Goal: Information Seeking & Learning: Find specific page/section

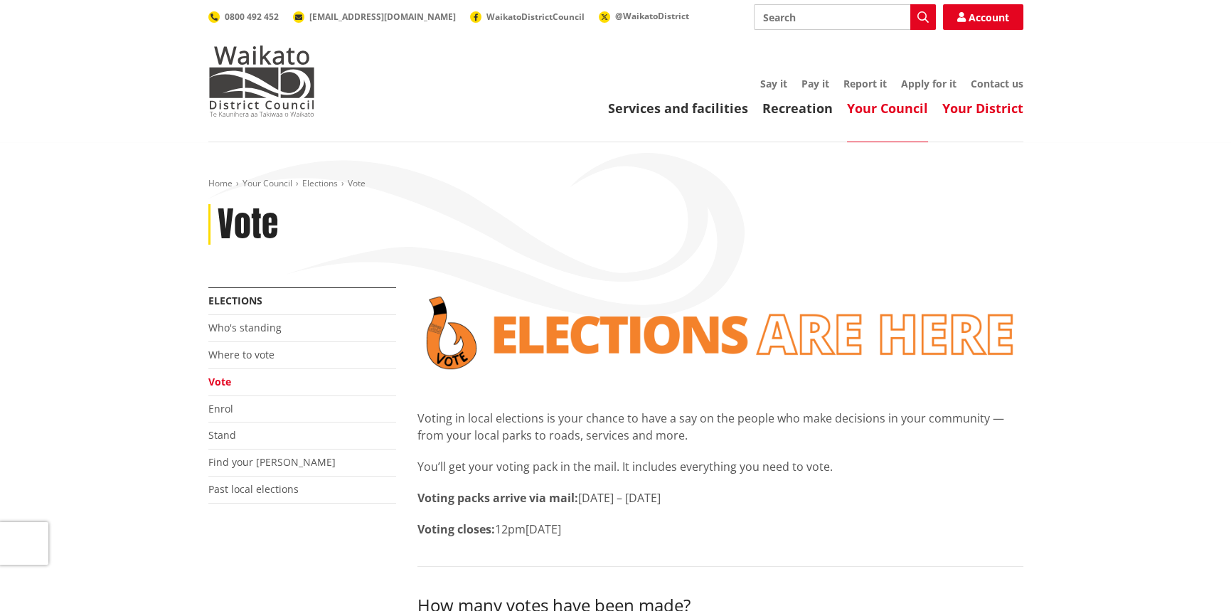
click at [962, 109] on link "Your District" at bounding box center [982, 108] width 81 height 17
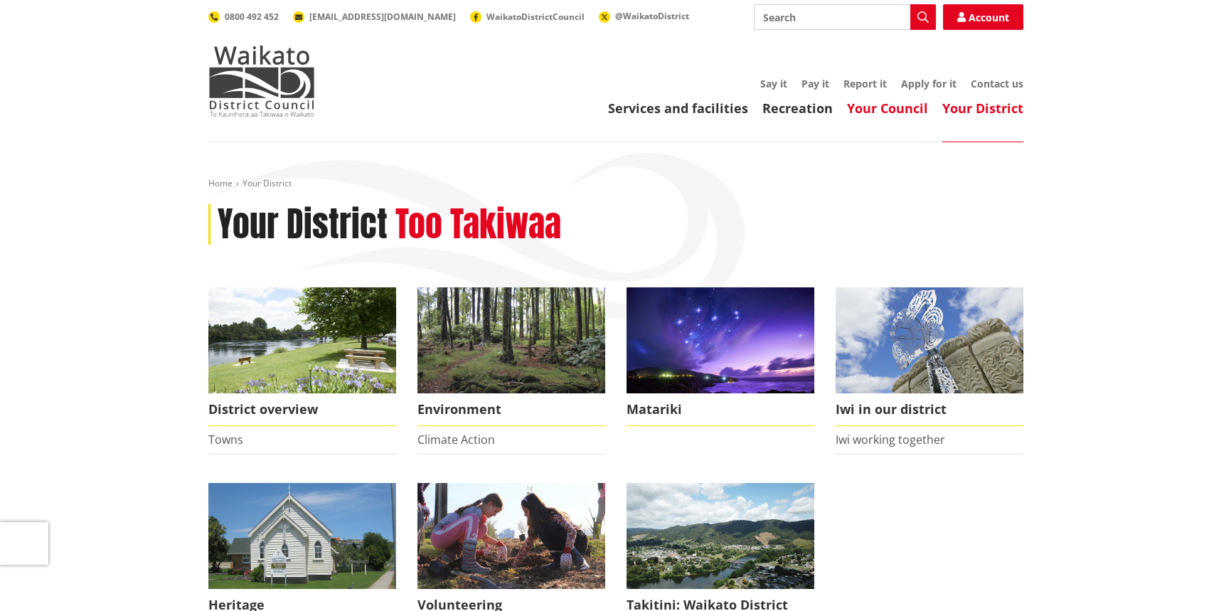
click at [876, 106] on link "Your Council" at bounding box center [887, 108] width 81 height 17
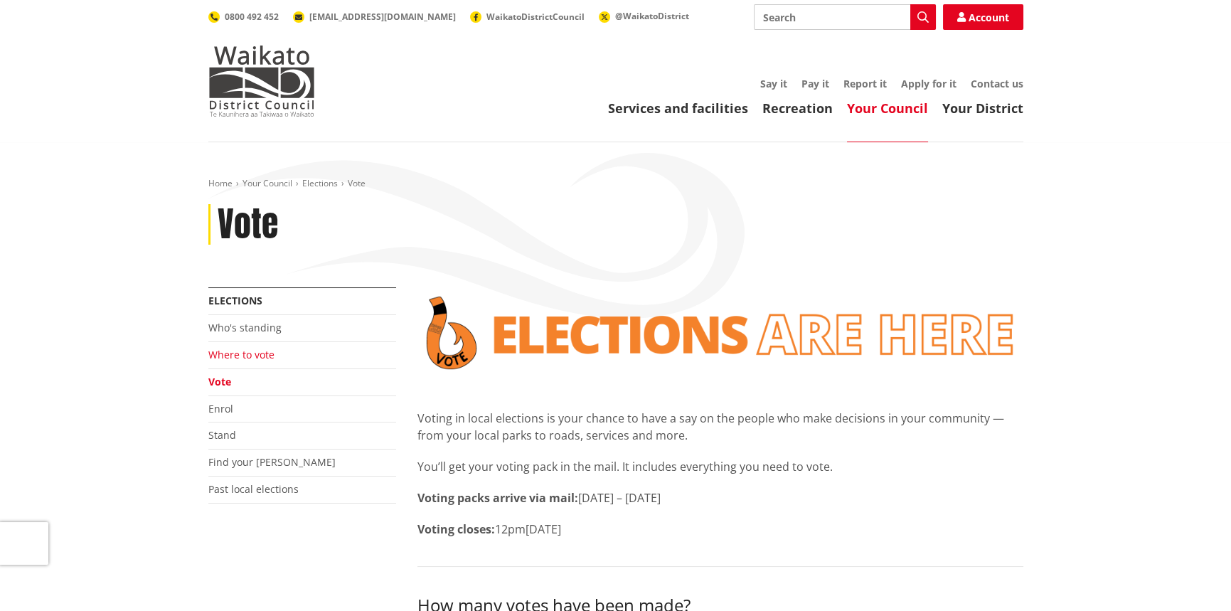
click at [243, 351] on link "Where to vote" at bounding box center [241, 355] width 66 height 14
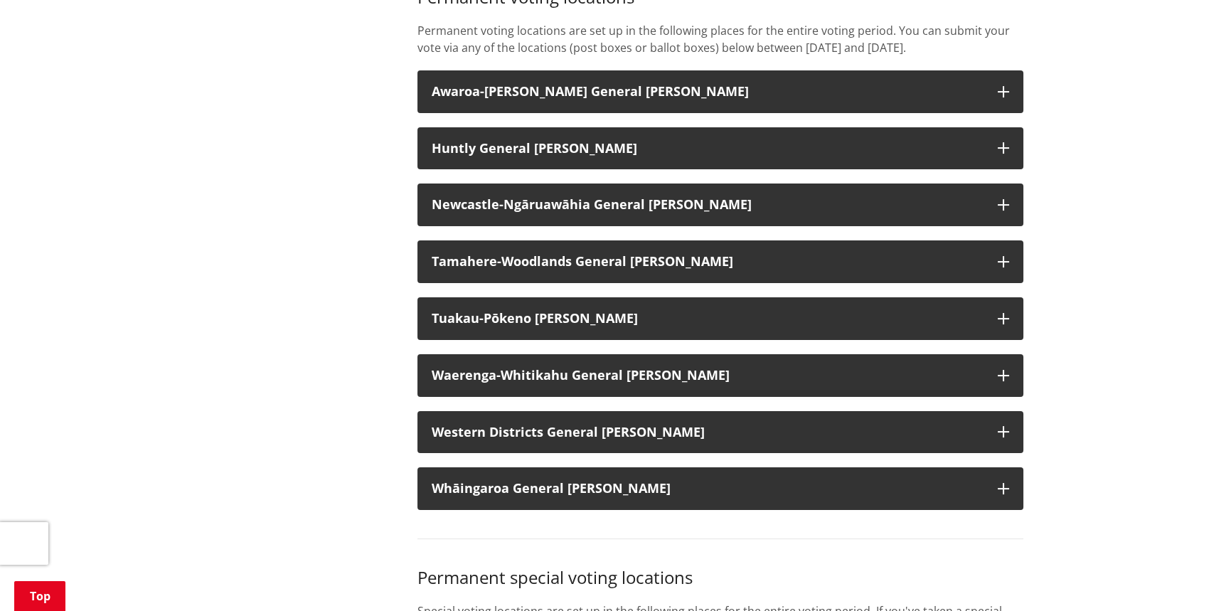
scroll to position [1067, 0]
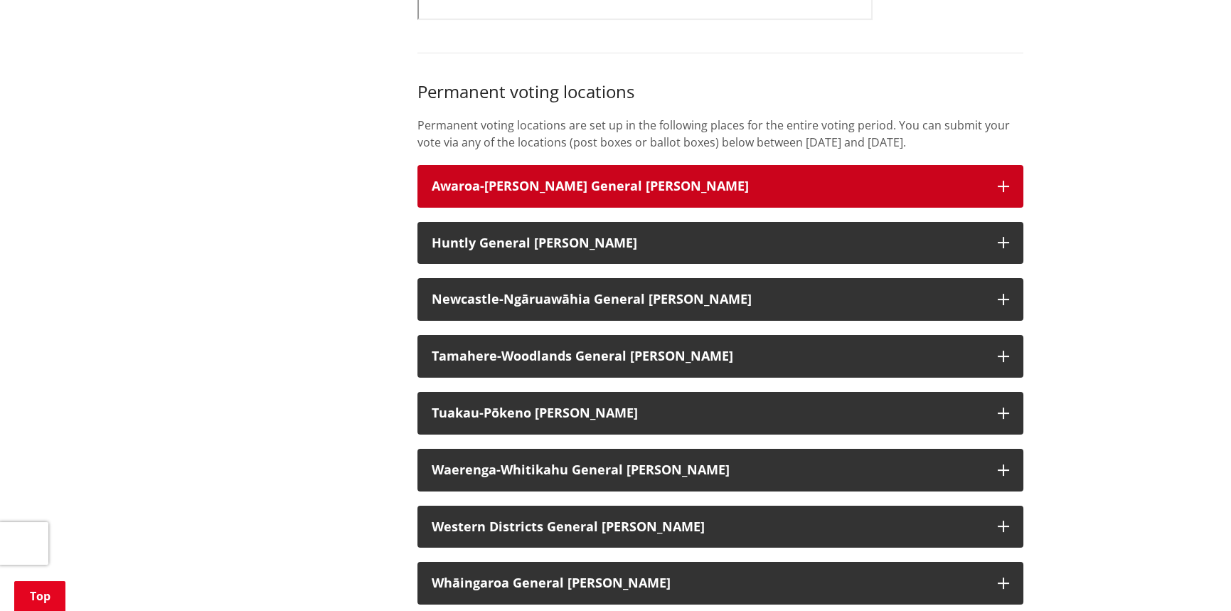
click at [1007, 192] on icon "button" at bounding box center [1003, 186] width 11 height 11
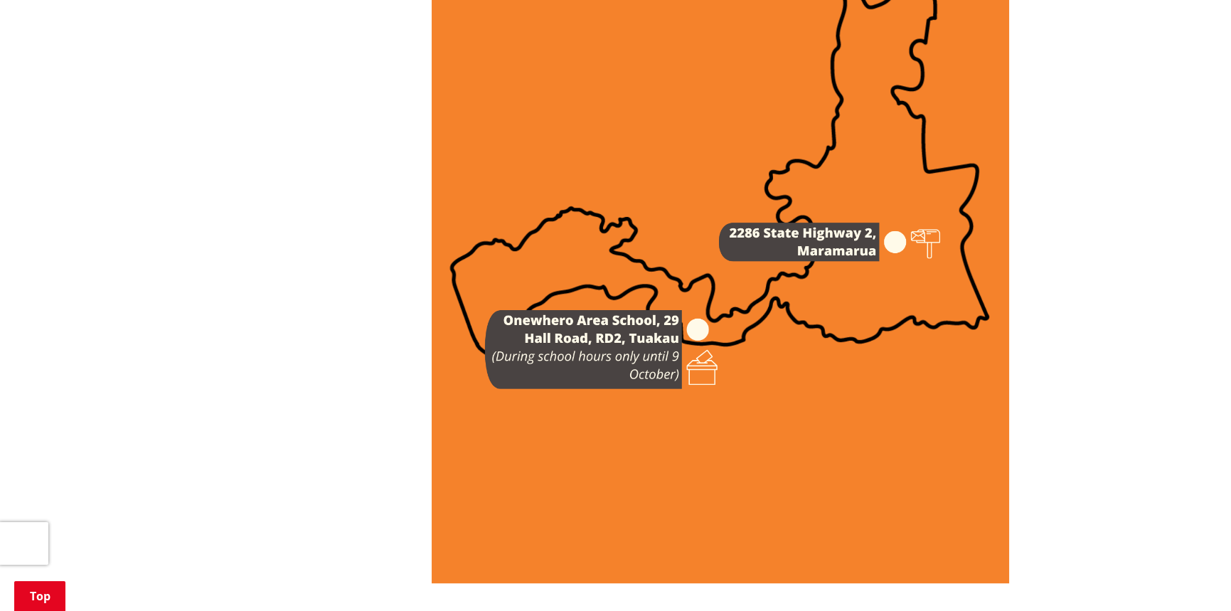
scroll to position [1707, 0]
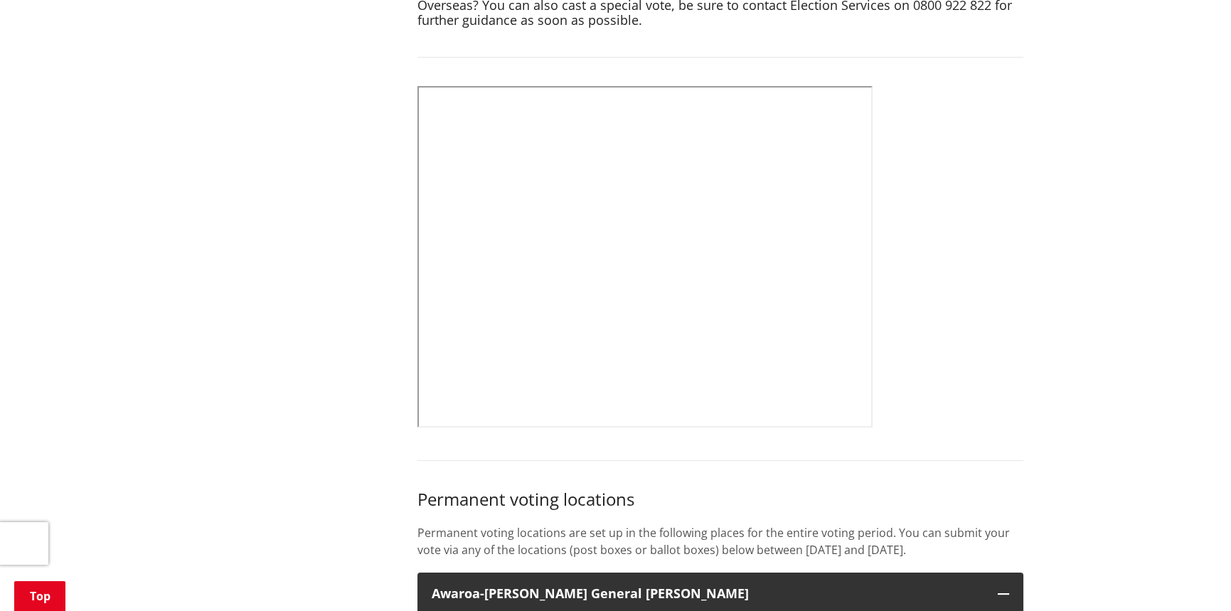
scroll to position [853, 0]
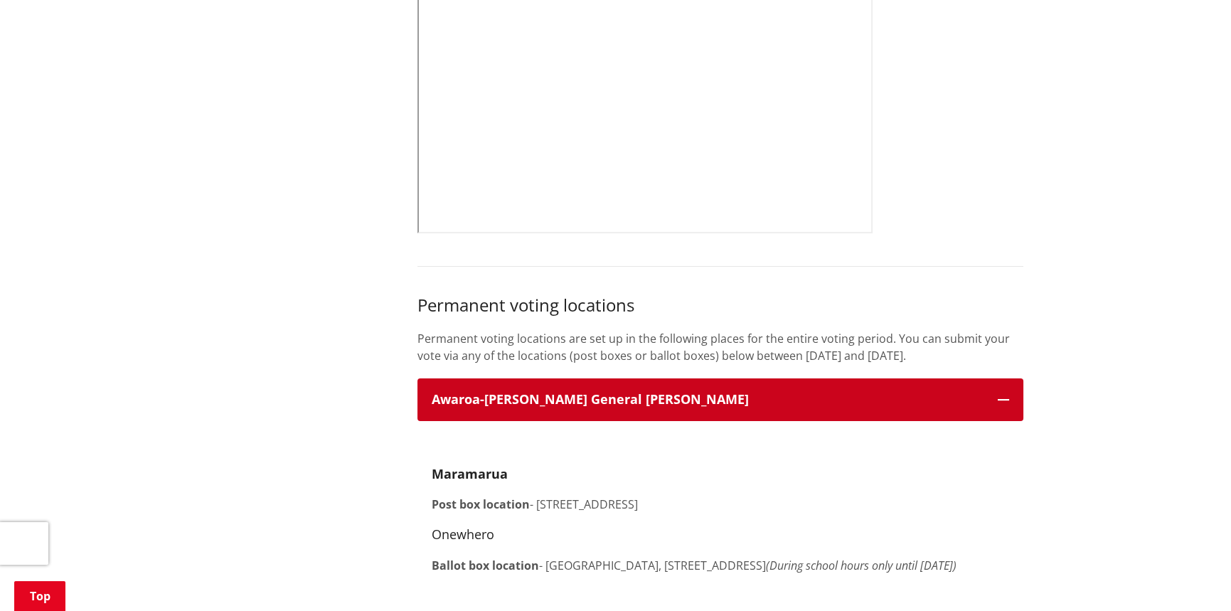
click at [572, 407] on h3 "Awaroa-Maramarua General Ward" at bounding box center [708, 400] width 552 height 14
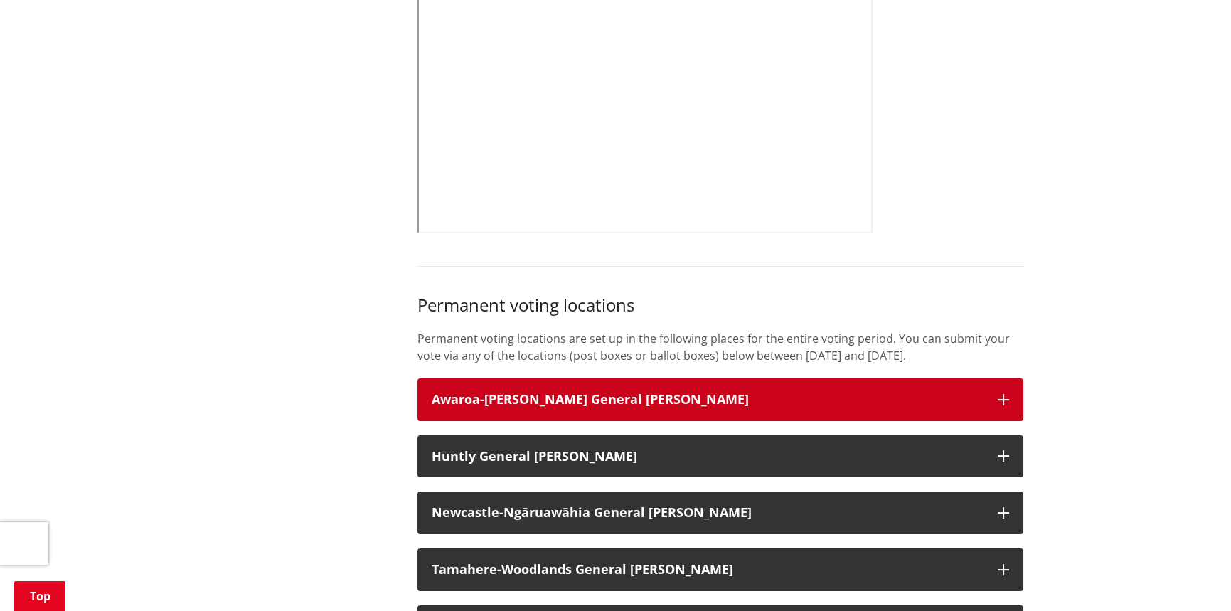
click at [593, 407] on h3 "Awaroa-[PERSON_NAME] General [PERSON_NAME]" at bounding box center [708, 400] width 552 height 14
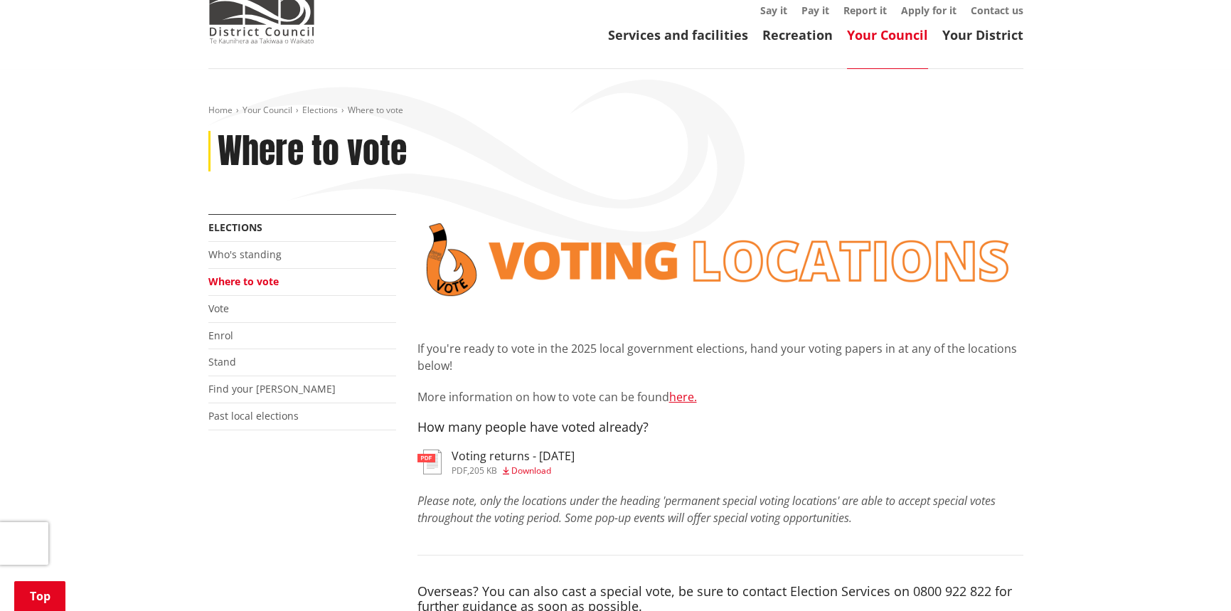
scroll to position [0, 0]
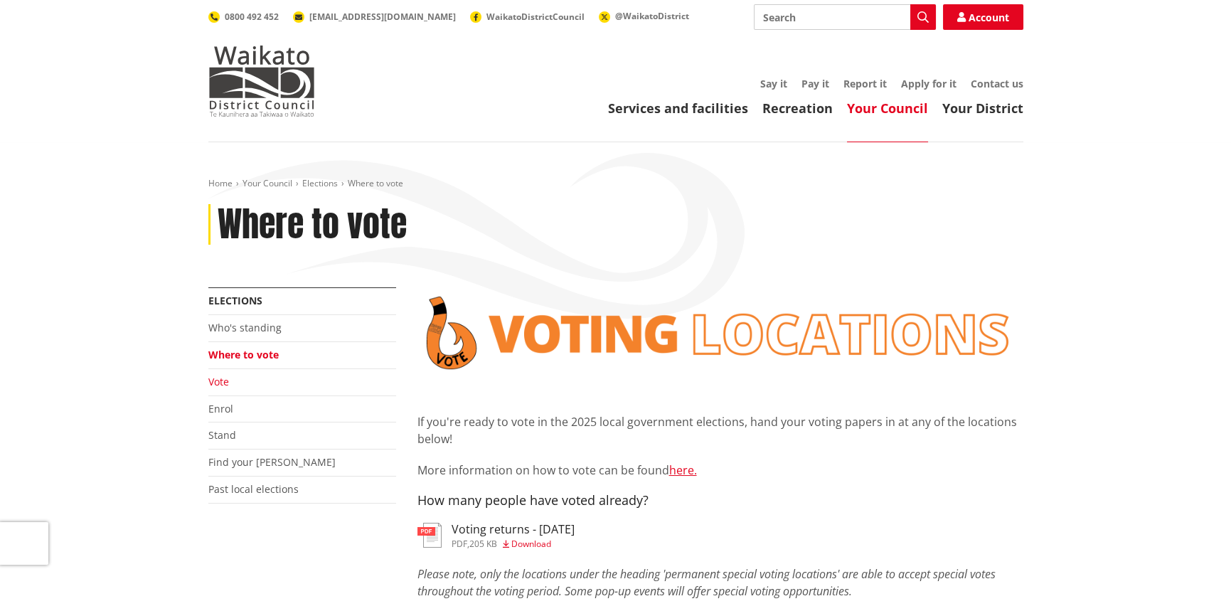
click at [213, 382] on link "Vote" at bounding box center [218, 382] width 21 height 14
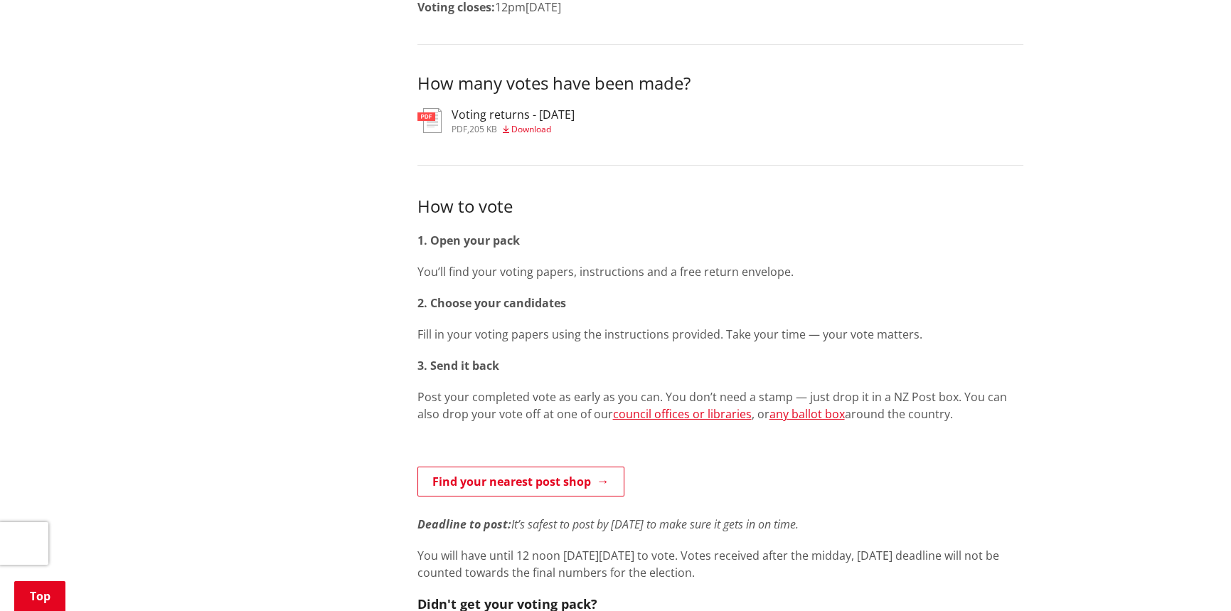
scroll to position [569, 0]
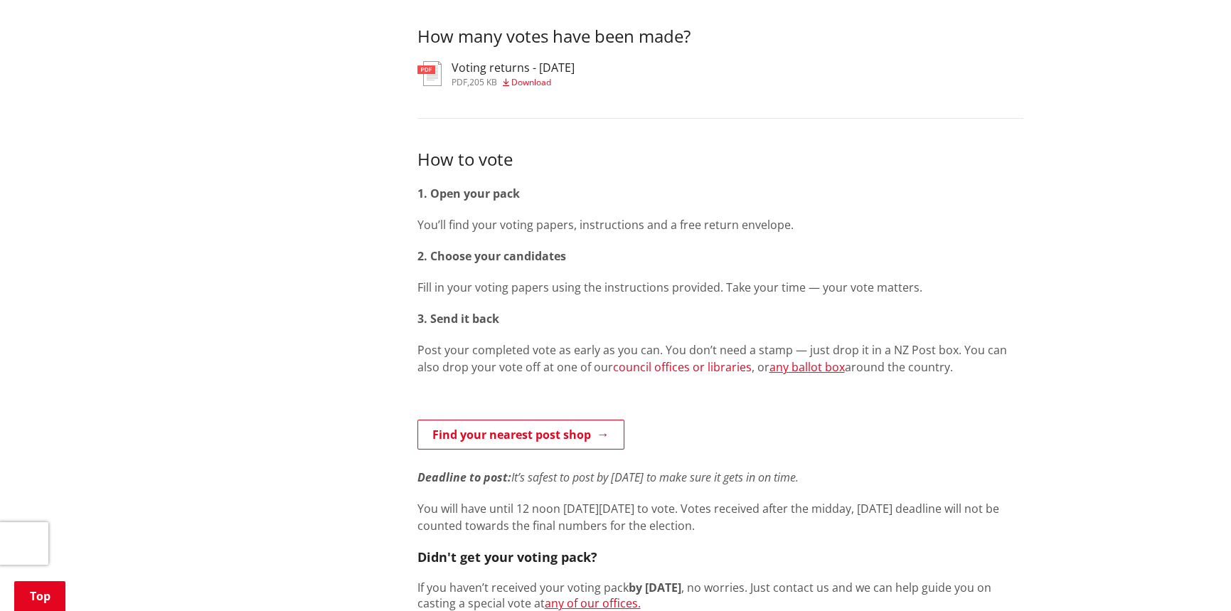
click at [676, 368] on link "council offices or libraries" at bounding box center [682, 367] width 139 height 16
click at [798, 369] on link "any ballot box" at bounding box center [806, 367] width 75 height 16
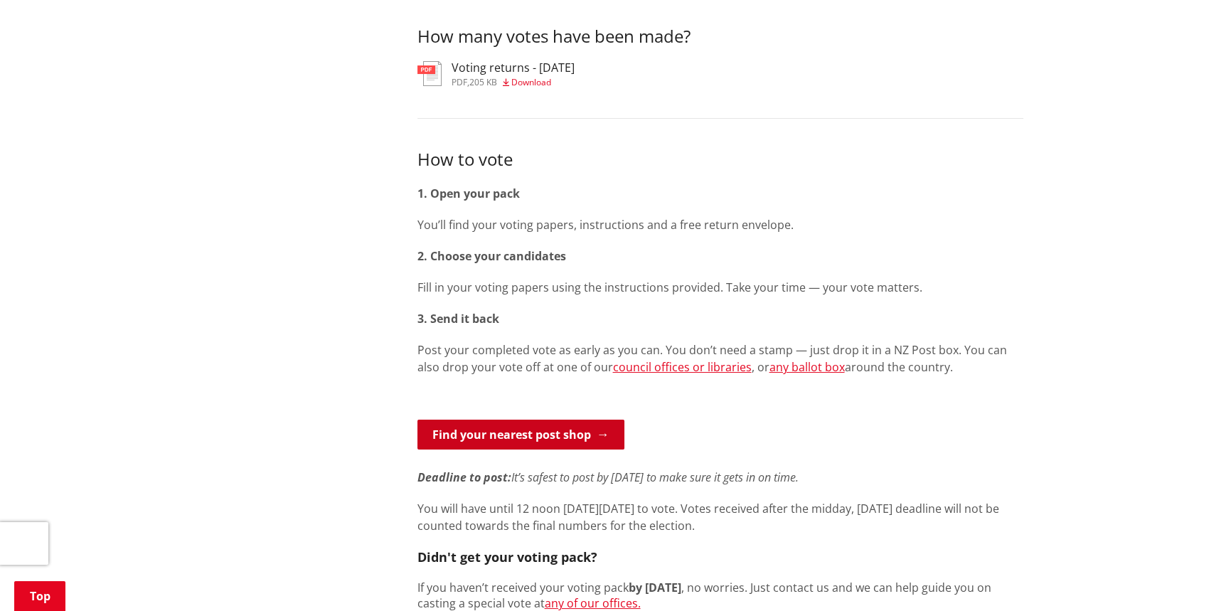
click at [506, 437] on link "Find your nearest post shop" at bounding box center [520, 435] width 207 height 30
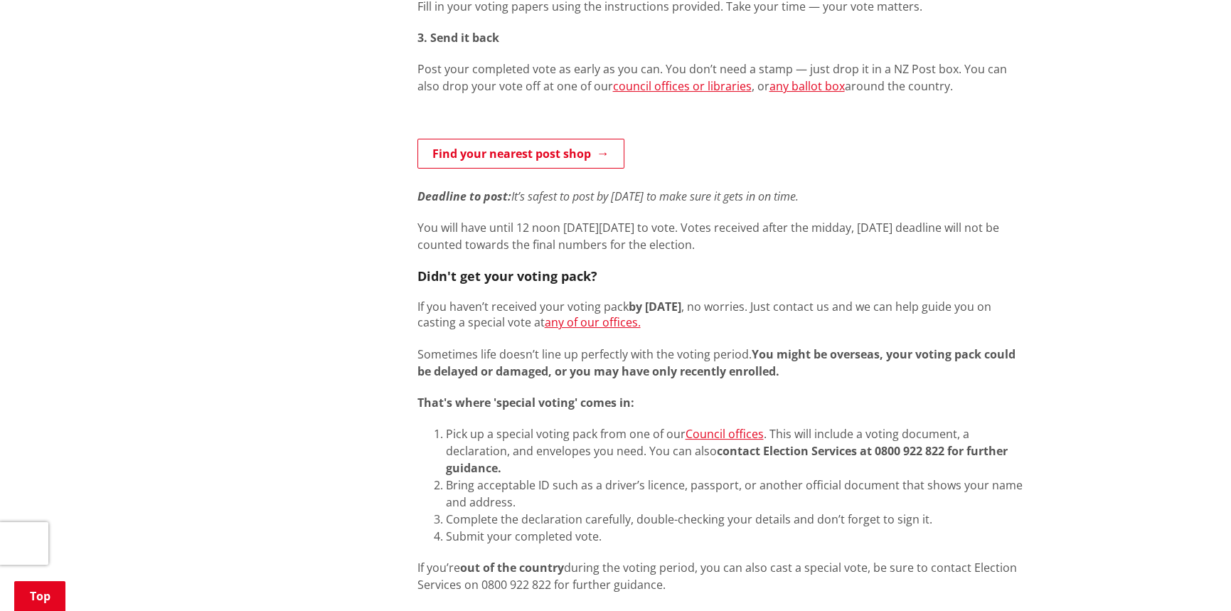
scroll to position [853, 0]
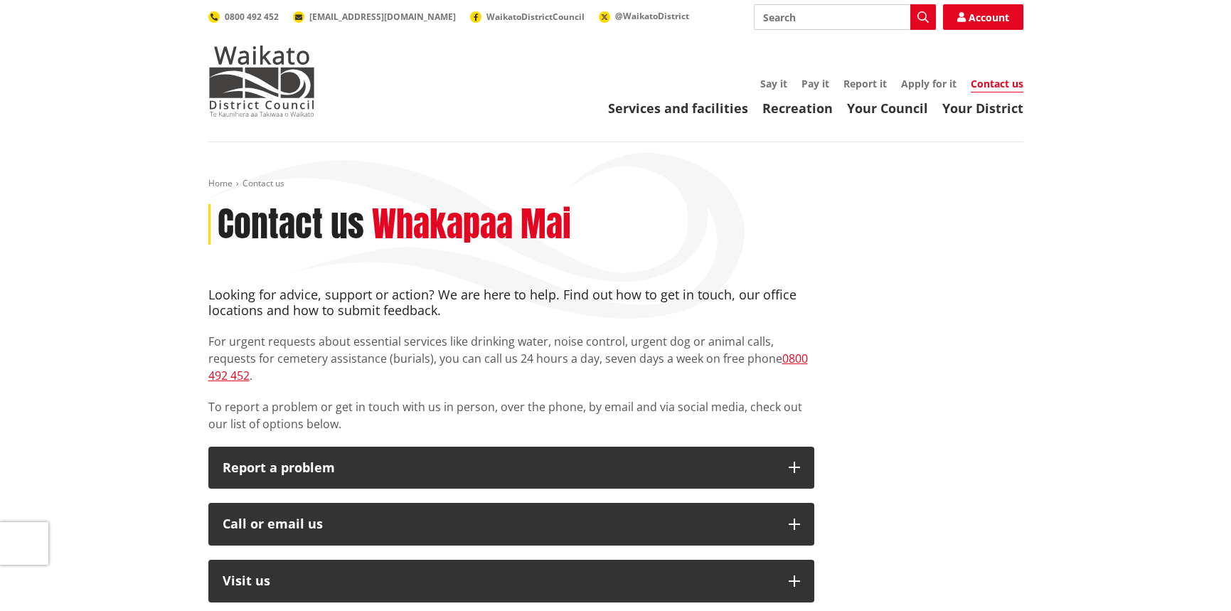
click at [796, 23] on input "Search" at bounding box center [845, 17] width 182 height 26
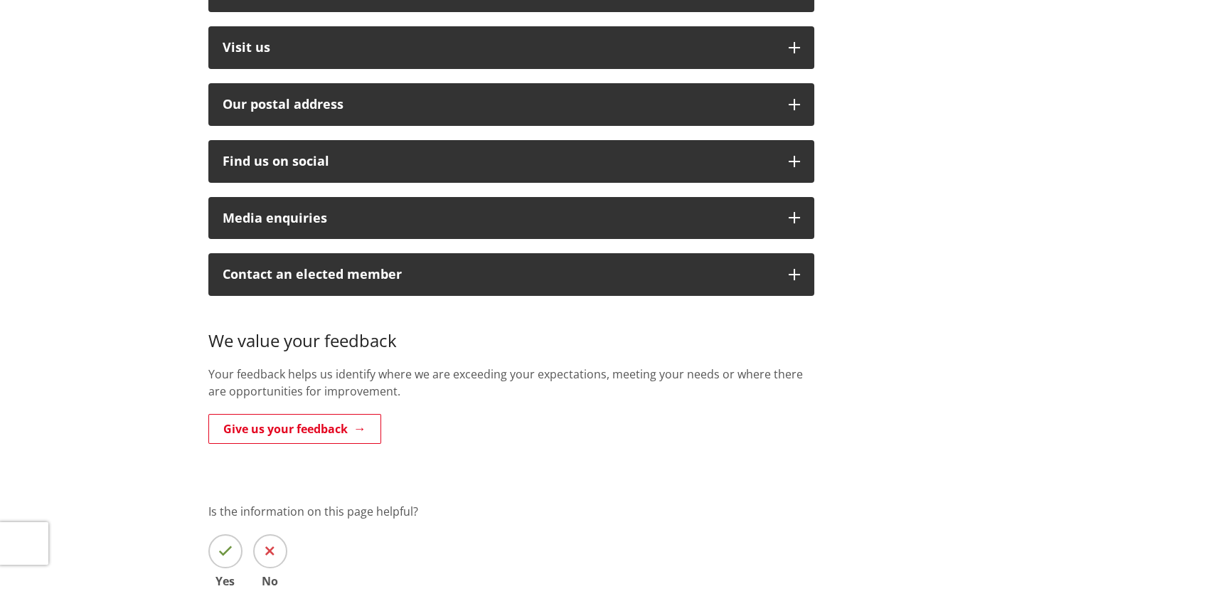
scroll to position [10, 0]
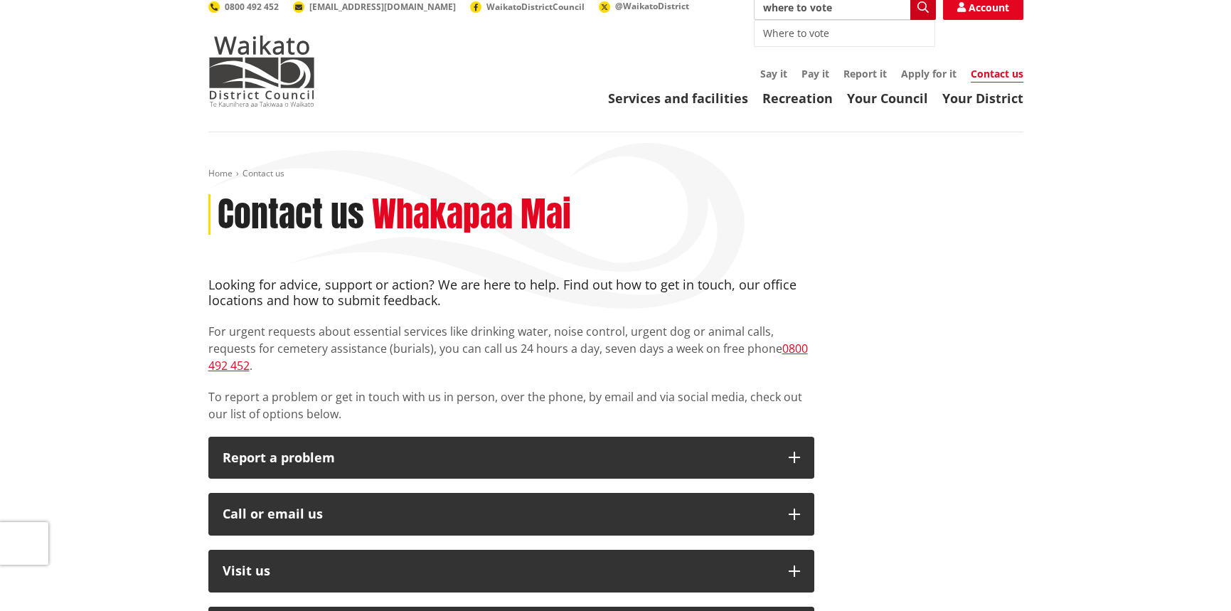
type input "where to vote"
click at [930, 5] on button "Search" at bounding box center [923, 7] width 26 height 26
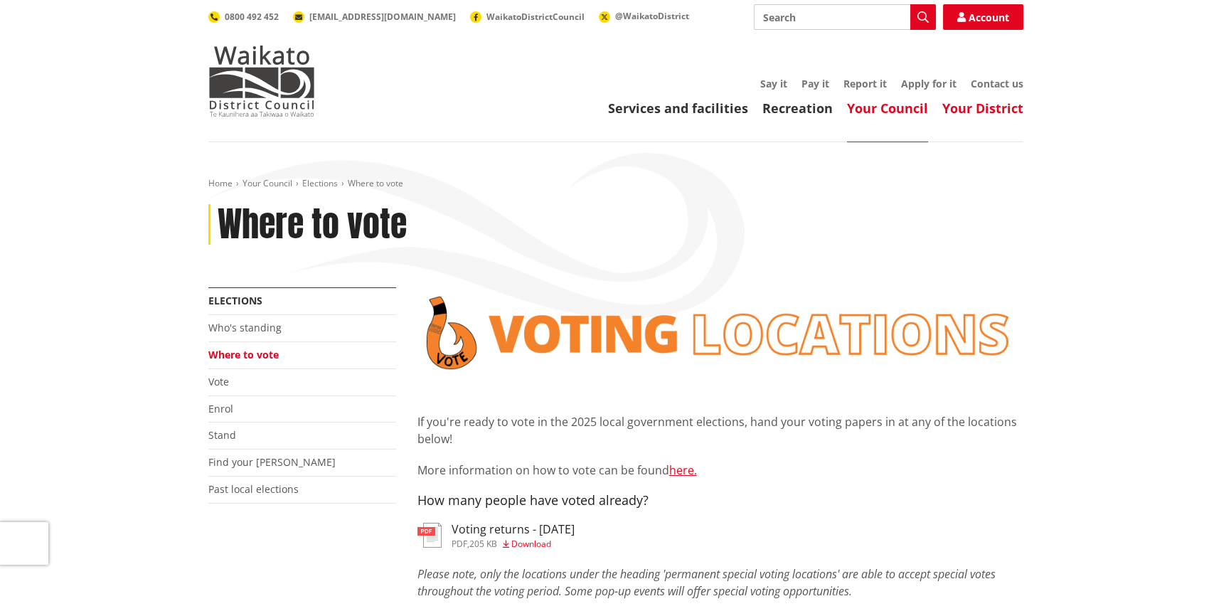
click at [976, 110] on link "Your District" at bounding box center [982, 108] width 81 height 17
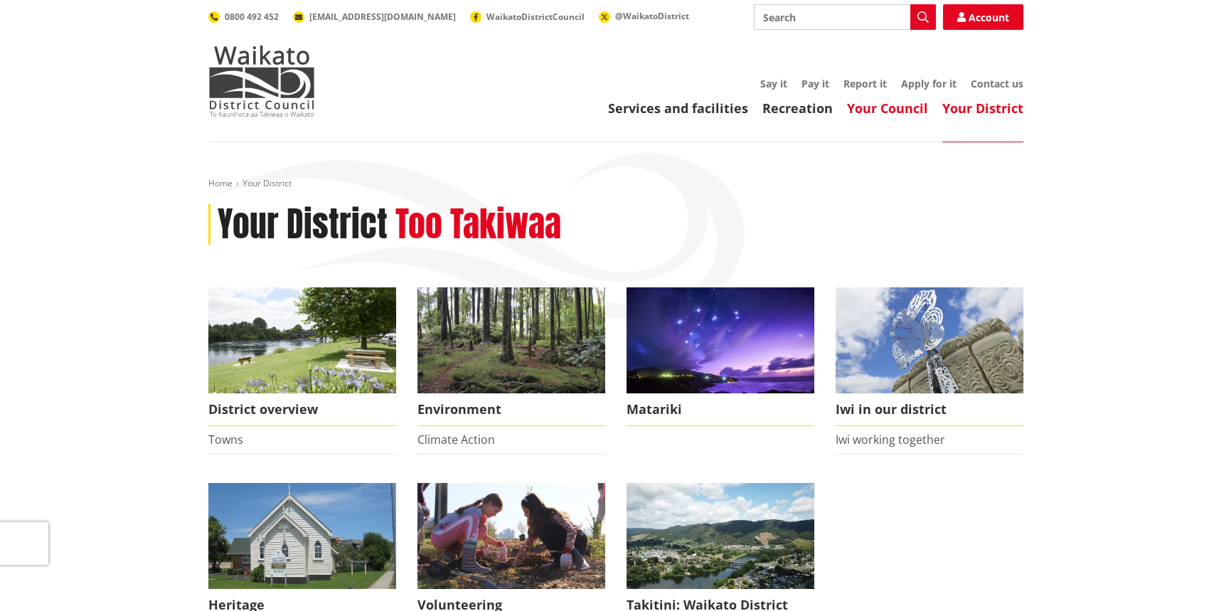
click at [895, 112] on link "Your Council" at bounding box center [887, 108] width 81 height 17
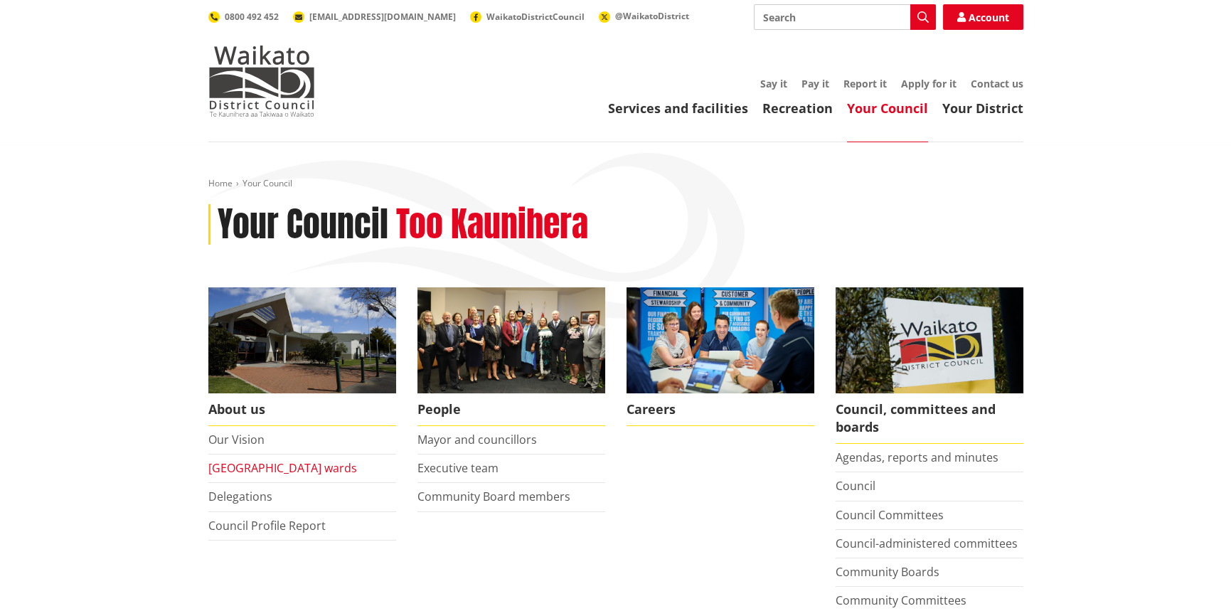
click at [256, 467] on link "[GEOGRAPHIC_DATA] wards" at bounding box center [282, 468] width 149 height 16
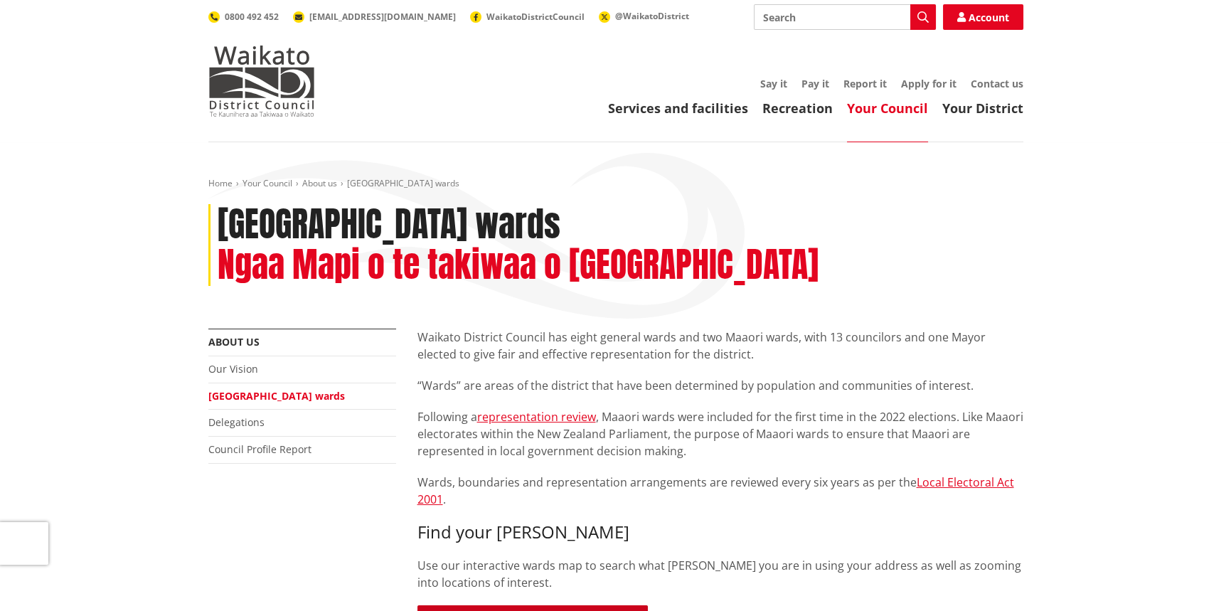
click at [547, 605] on link "Search for your ward" at bounding box center [532, 620] width 230 height 30
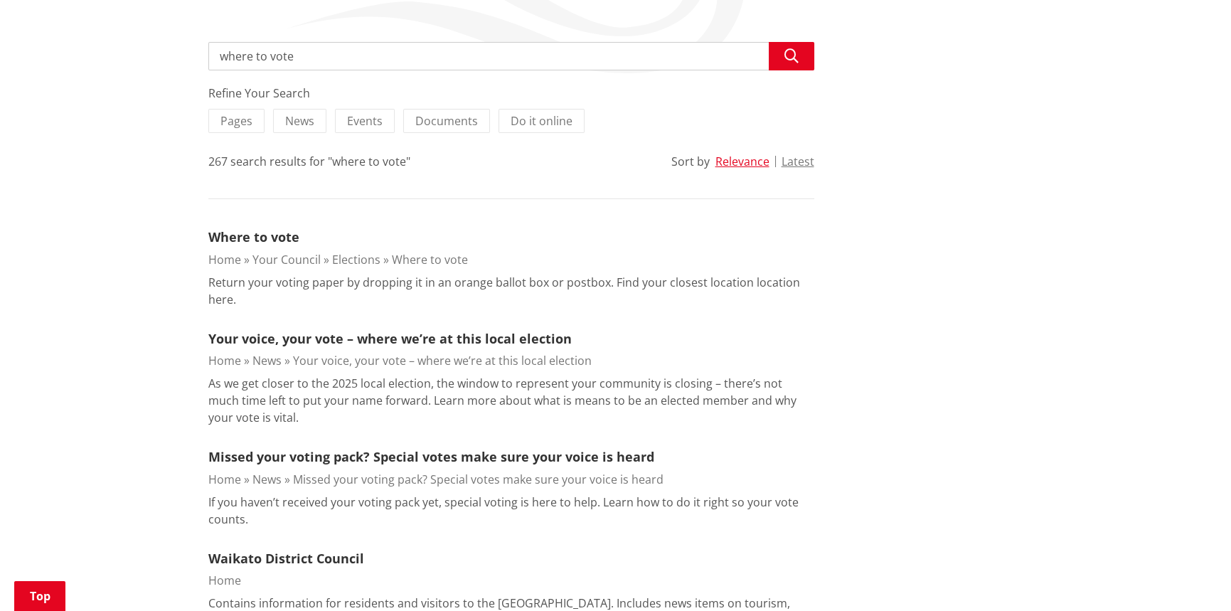
scroll to position [284, 0]
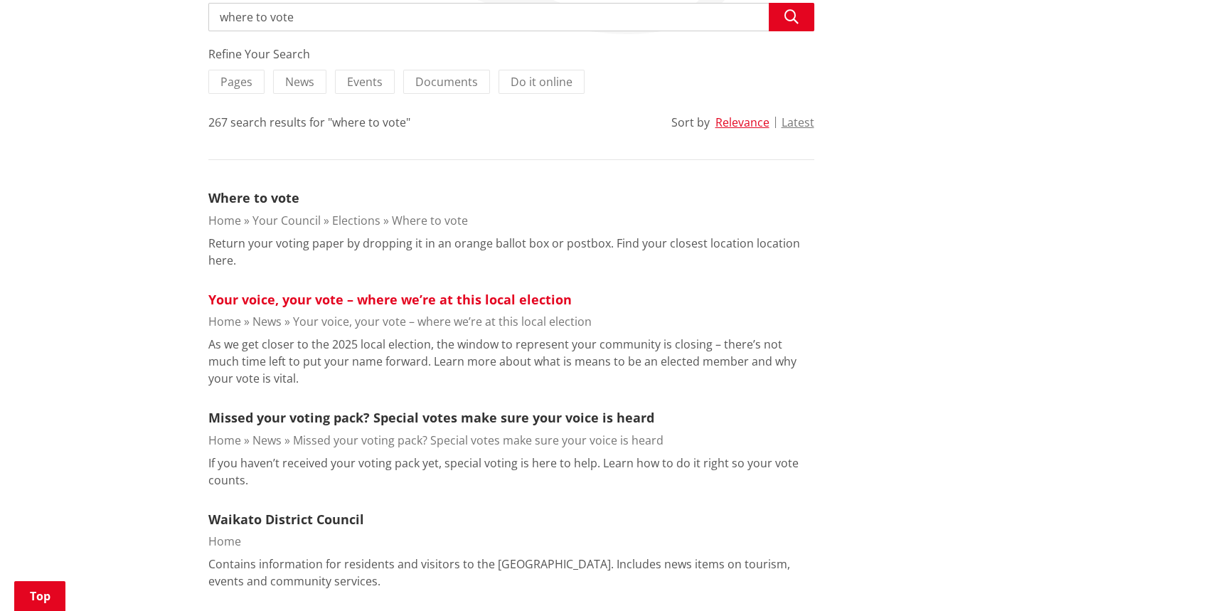
click at [362, 304] on link "Your voice, your vote – where we’re at this local election" at bounding box center [389, 299] width 363 height 17
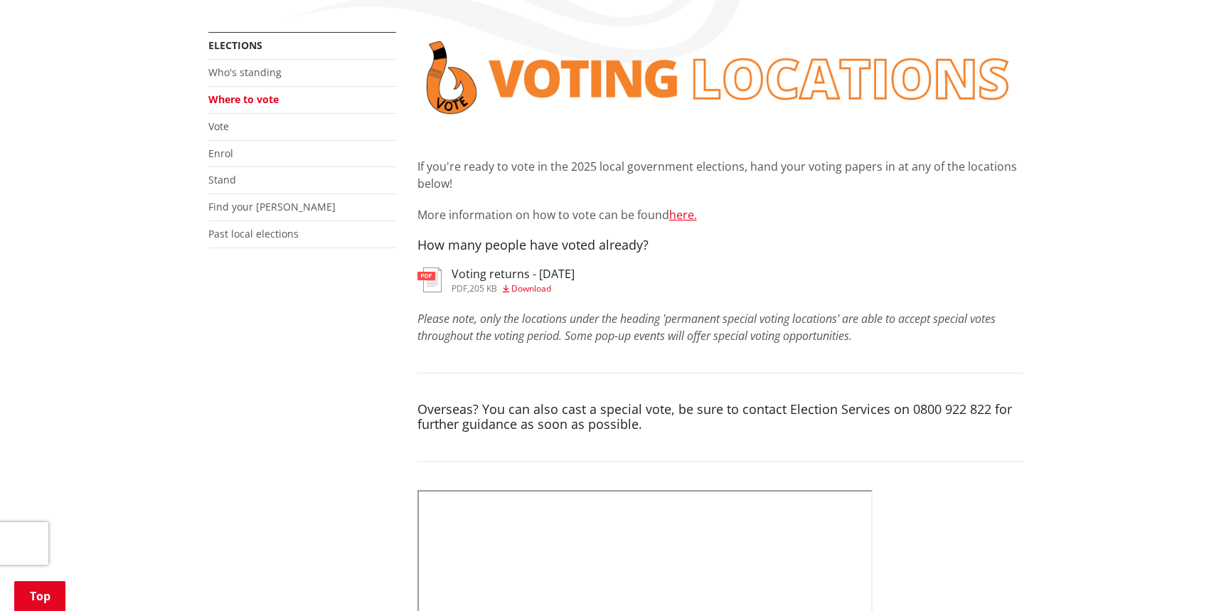
scroll to position [284, 0]
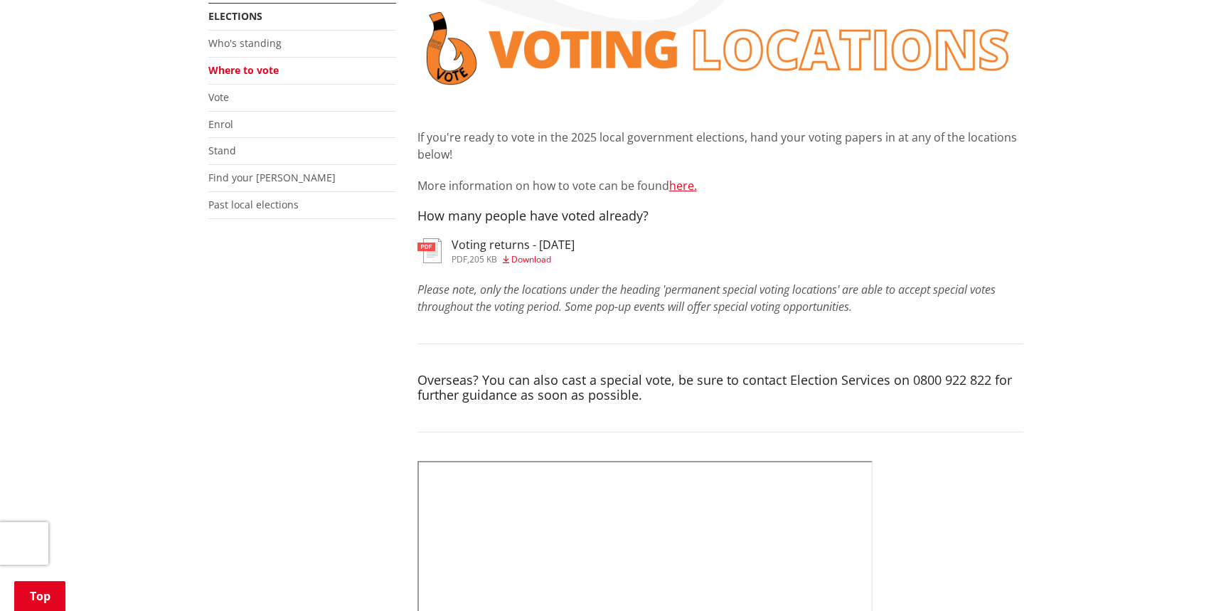
click at [249, 71] on link "Where to vote" at bounding box center [243, 70] width 70 height 14
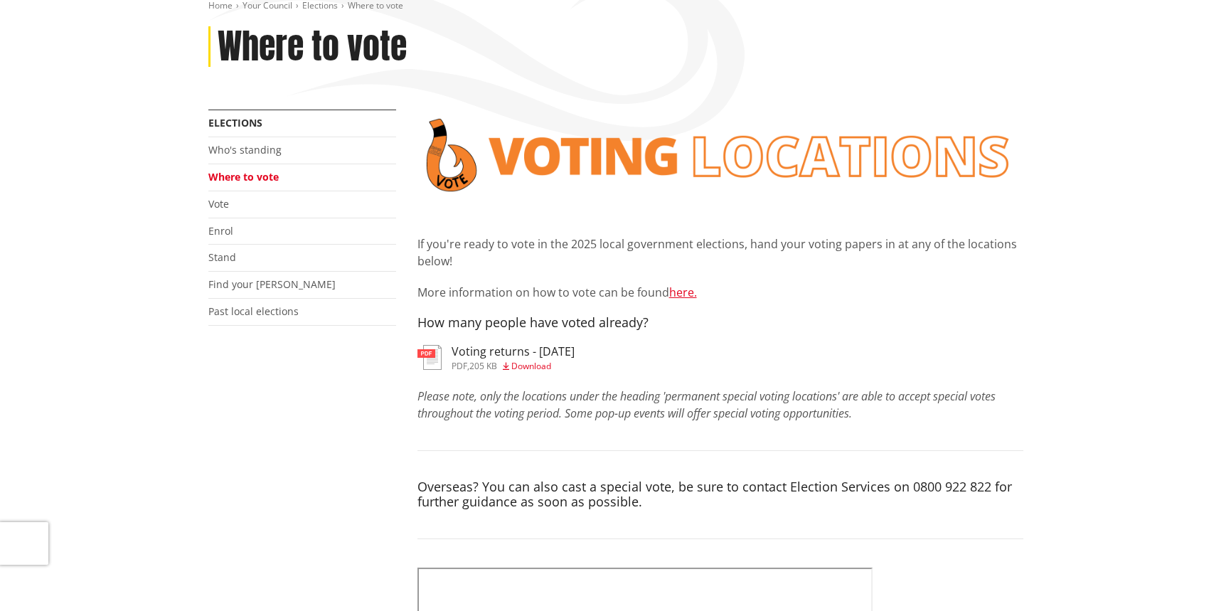
scroll to position [284, 0]
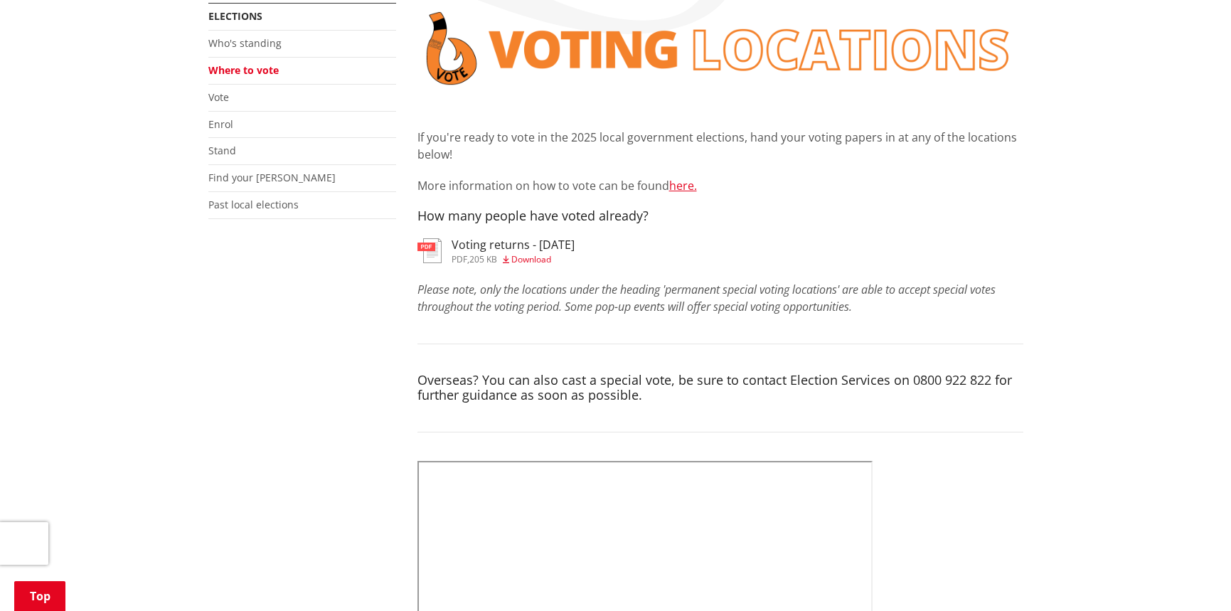
click at [514, 247] on h3 "Voting returns - [DATE]" at bounding box center [513, 245] width 123 height 14
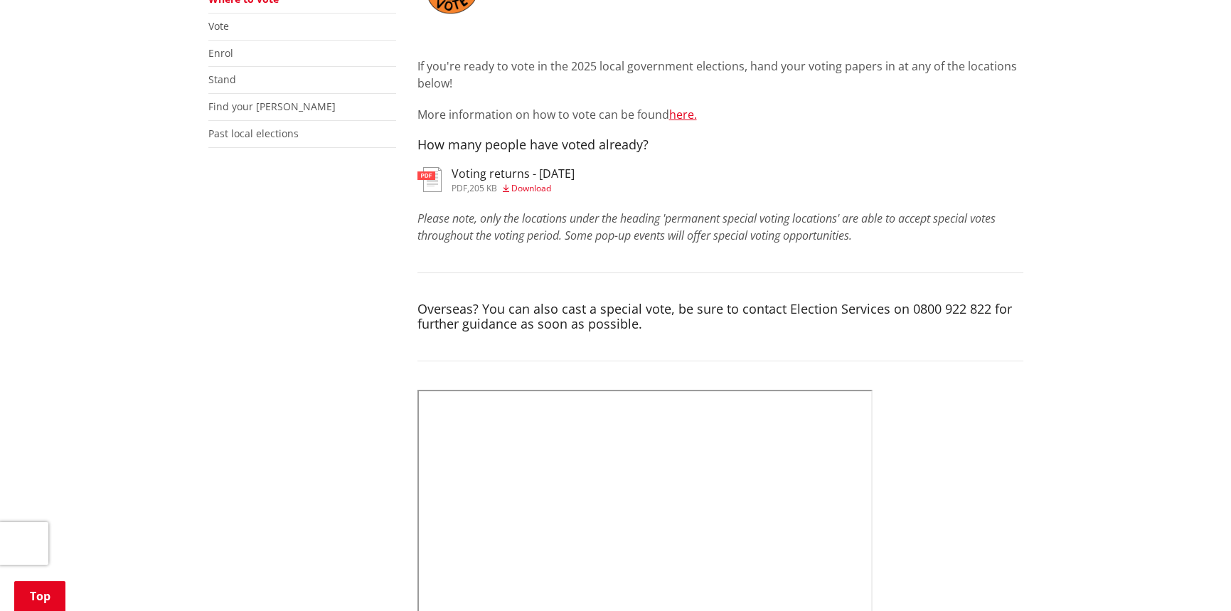
scroll to position [356, 0]
drag, startPoint x: 225, startPoint y: 224, endPoint x: 188, endPoint y: 336, distance: 117.4
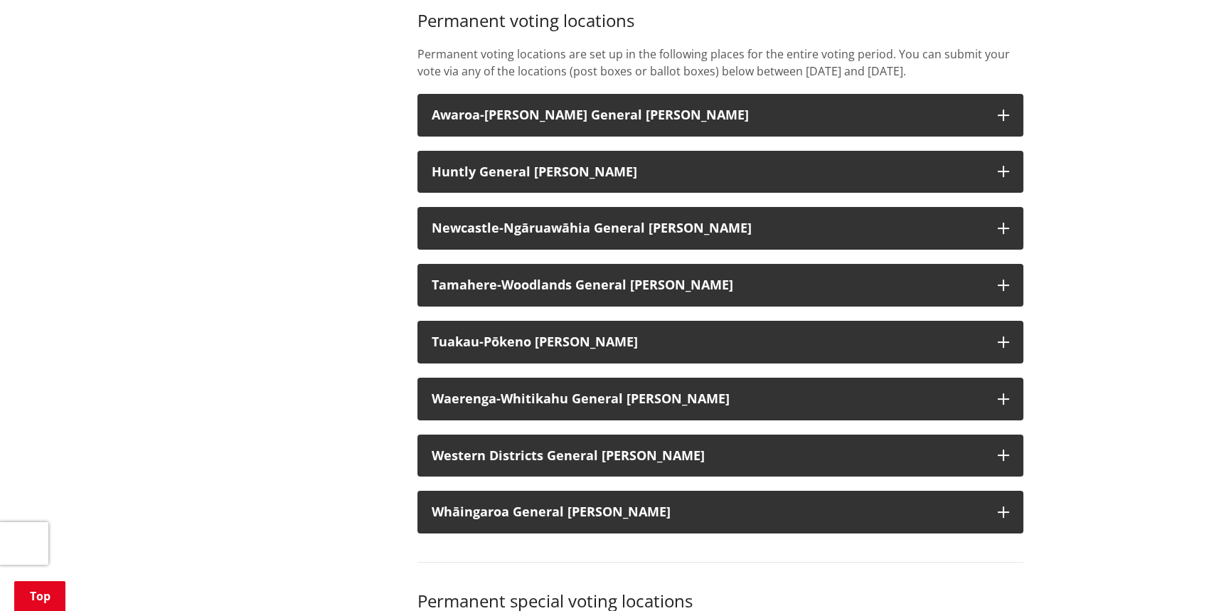
scroll to position [924, 0]
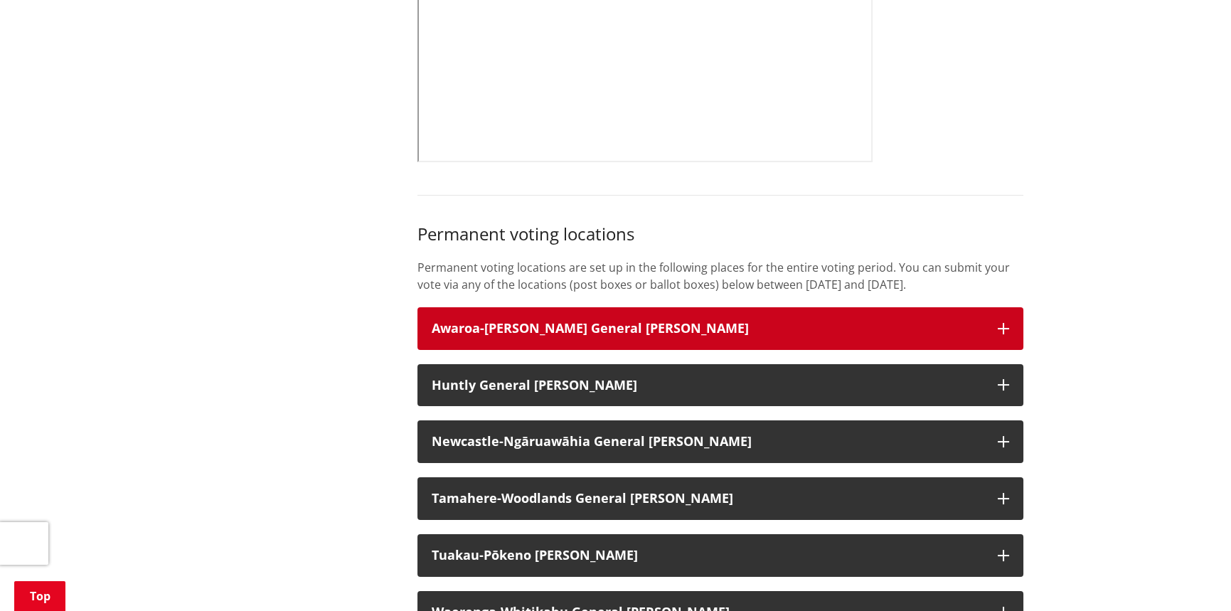
click at [562, 336] on h3 "Awaroa-[PERSON_NAME] General [PERSON_NAME]" at bounding box center [708, 328] width 552 height 14
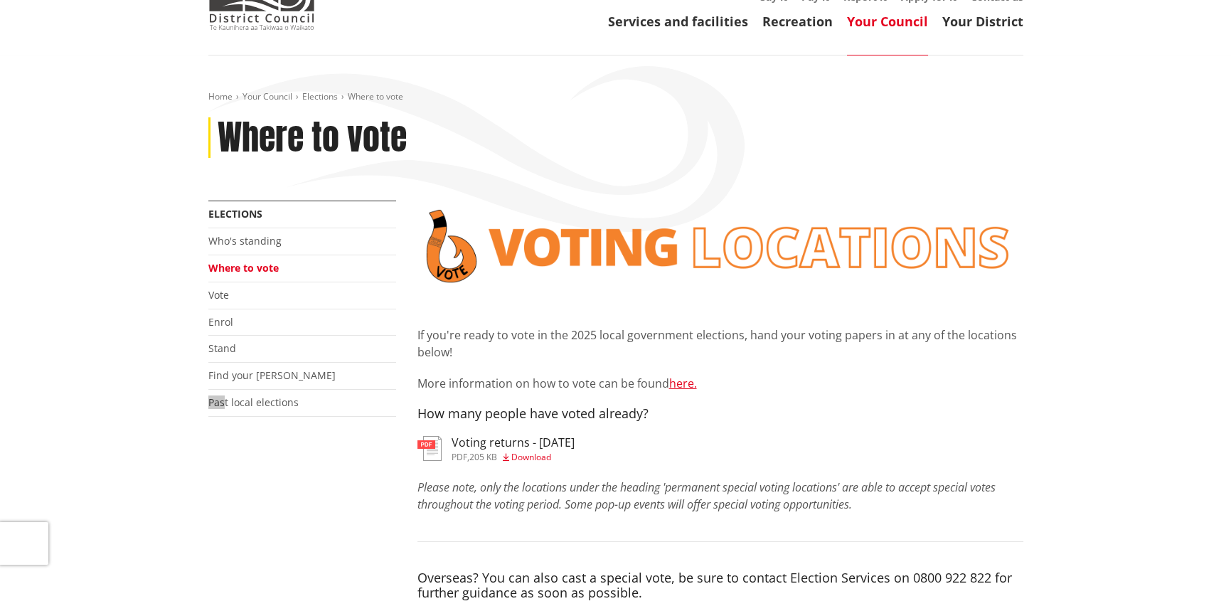
scroll to position [71, 0]
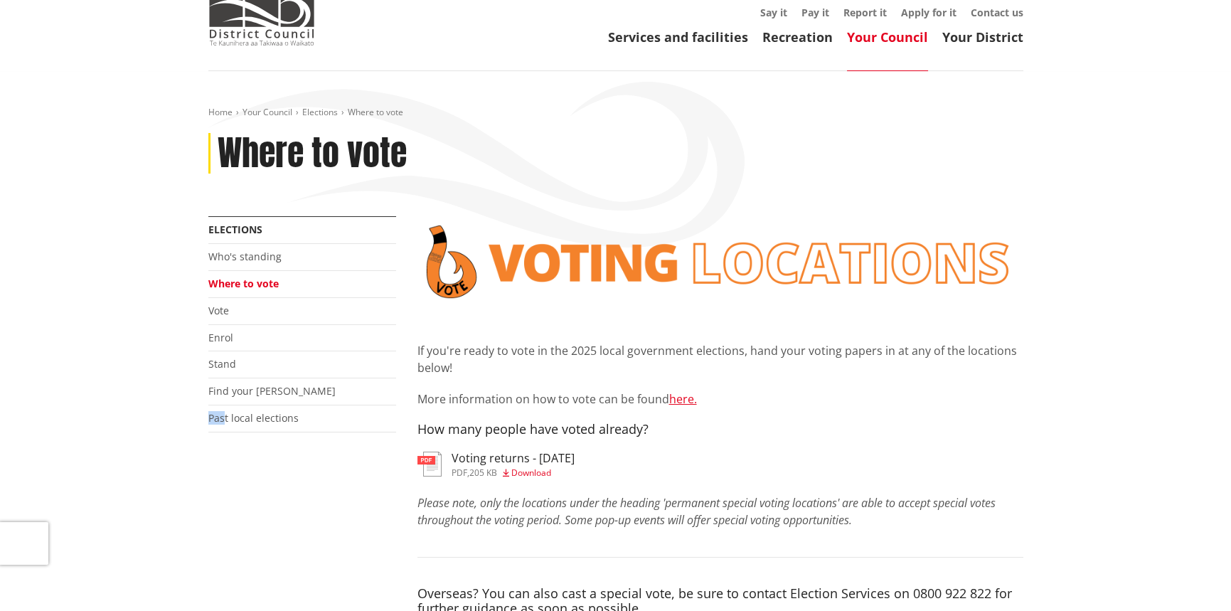
click at [258, 284] on link "Where to vote" at bounding box center [243, 284] width 70 height 14
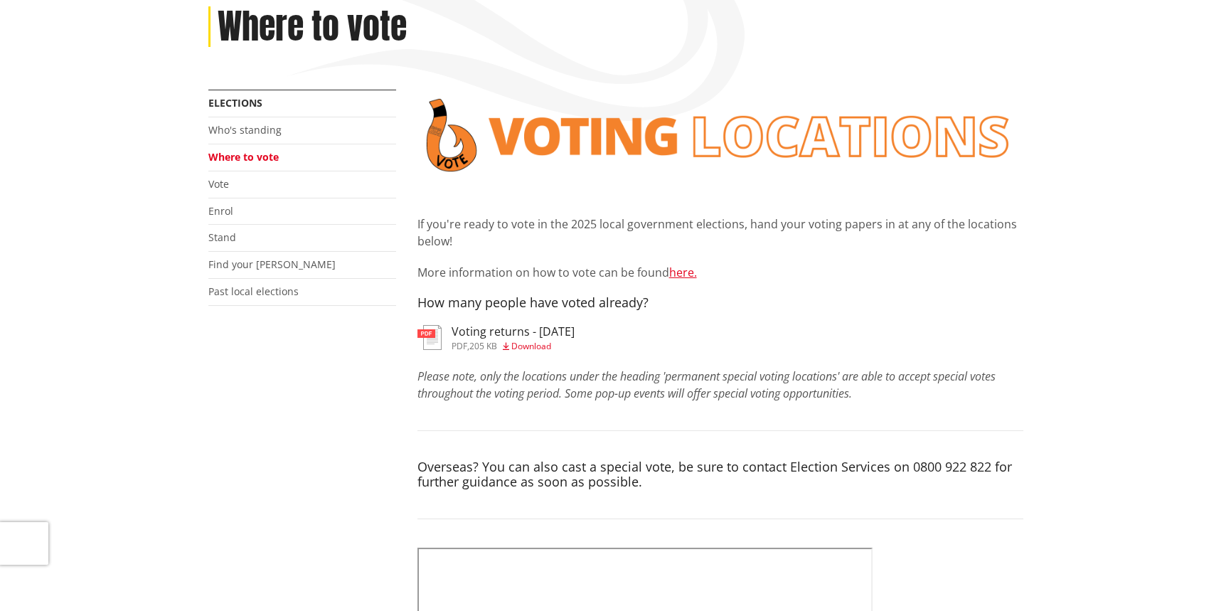
scroll to position [213, 0]
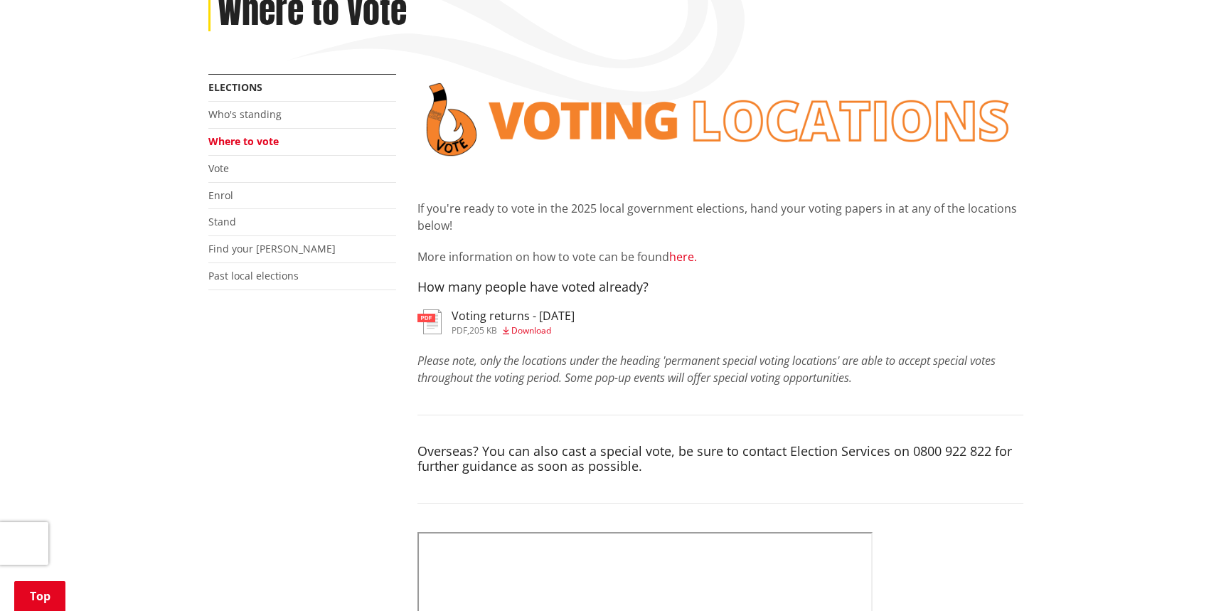
click at [682, 260] on link "here." at bounding box center [683, 257] width 28 height 16
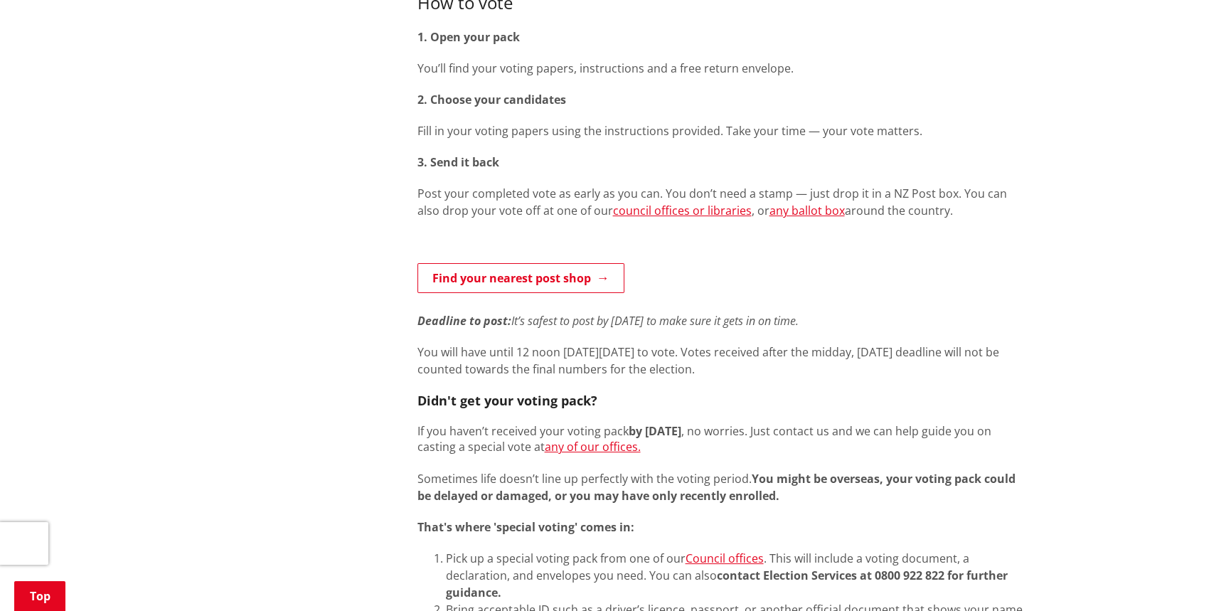
scroll to position [782, 0]
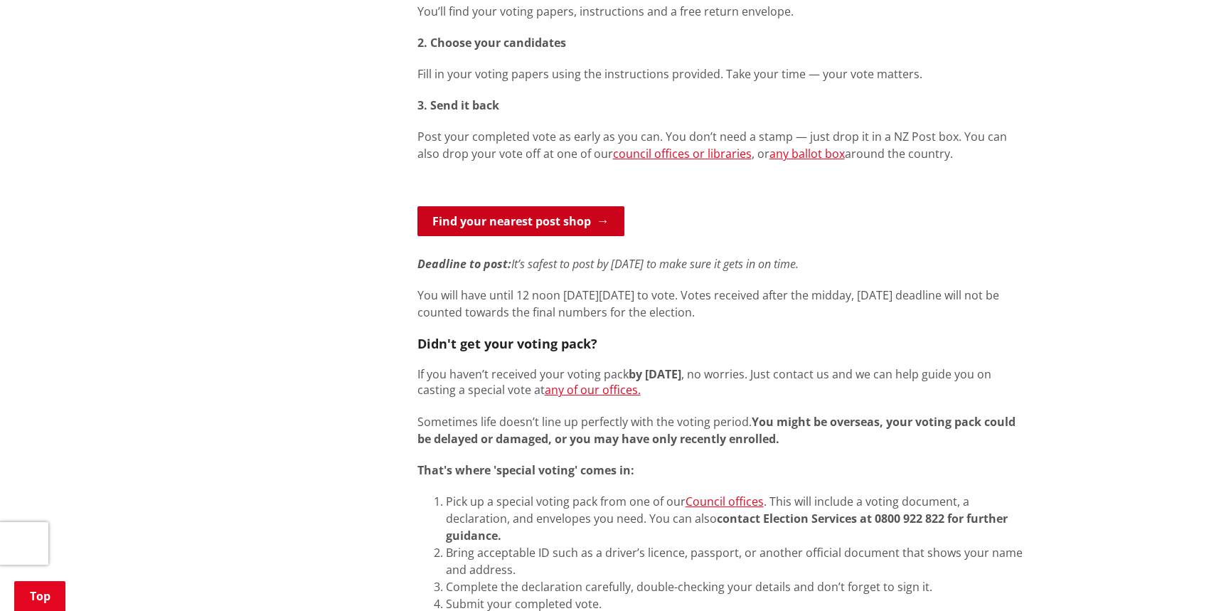
click at [605, 223] on link "Find your nearest post shop" at bounding box center [520, 221] width 207 height 30
